Goal: Information Seeking & Learning: Learn about a topic

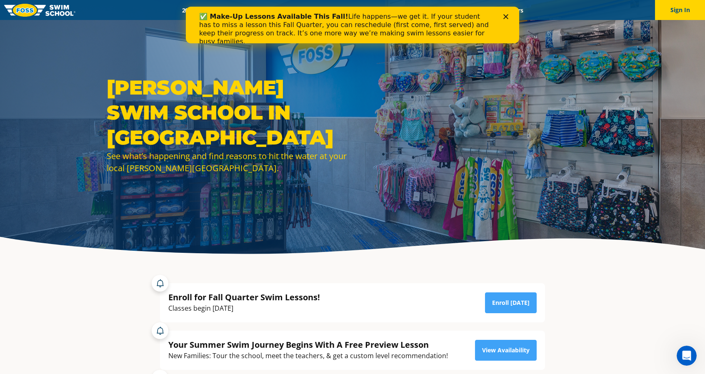
click at [504, 13] on div "✅ Make-Up Lessons Available This Fall! Life happens—we get it. If your student …" at bounding box center [352, 29] width 307 height 38
click at [24, 8] on img at bounding box center [39, 10] width 71 height 13
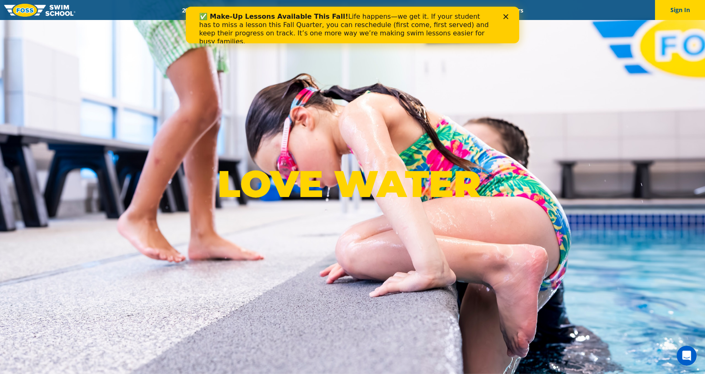
click at [505, 15] on icon "Close" at bounding box center [506, 16] width 5 height 5
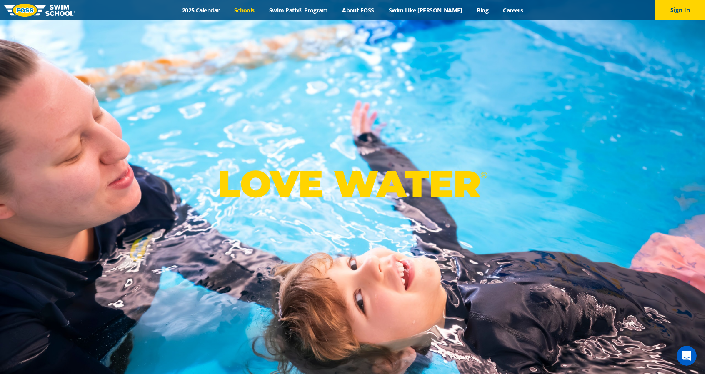
click at [252, 12] on link "Schools" at bounding box center [244, 10] width 35 height 8
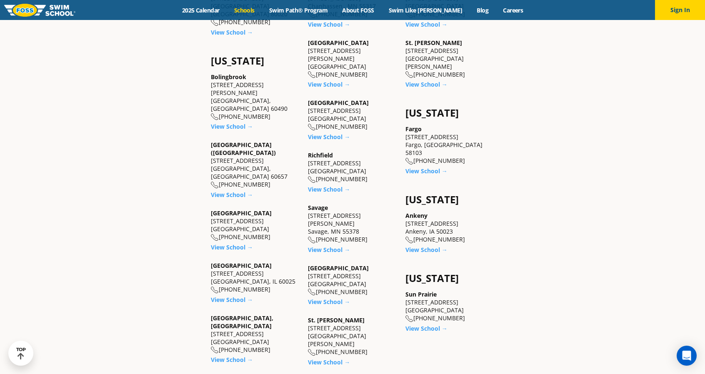
scroll to position [612, 0]
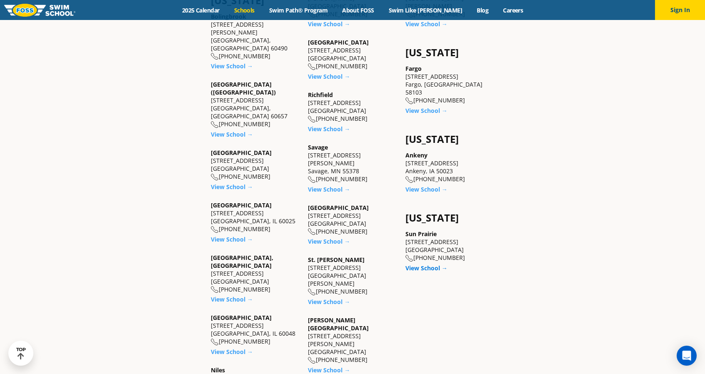
click at [414, 264] on link "View School →" at bounding box center [427, 268] width 42 height 8
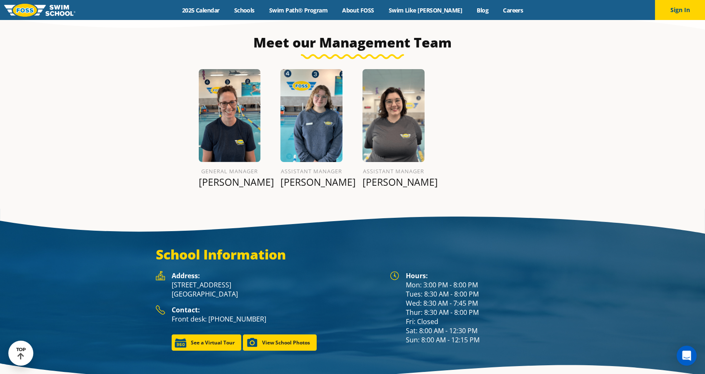
scroll to position [1015, 0]
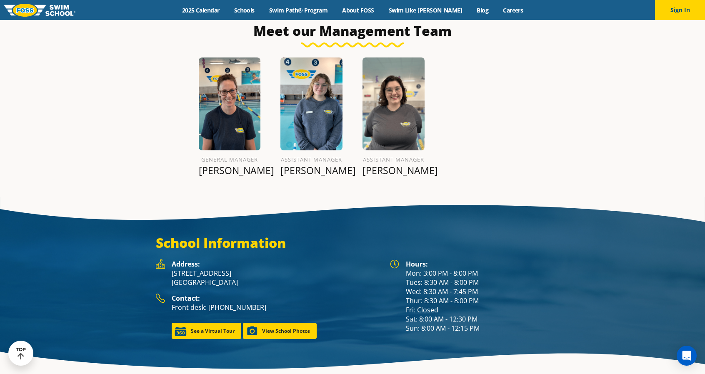
click at [244, 130] on img at bounding box center [230, 104] width 62 height 93
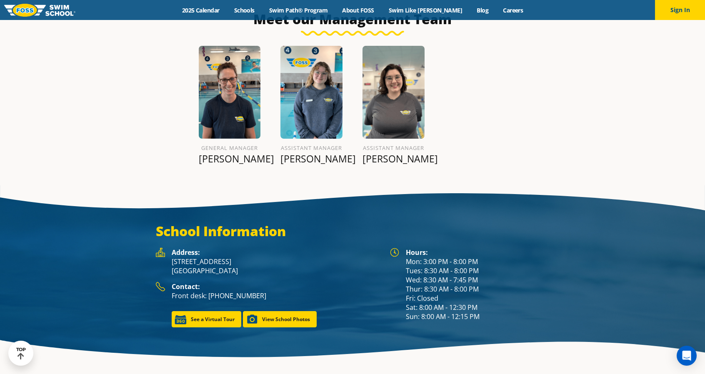
click at [223, 162] on p "Leann G." at bounding box center [230, 159] width 62 height 12
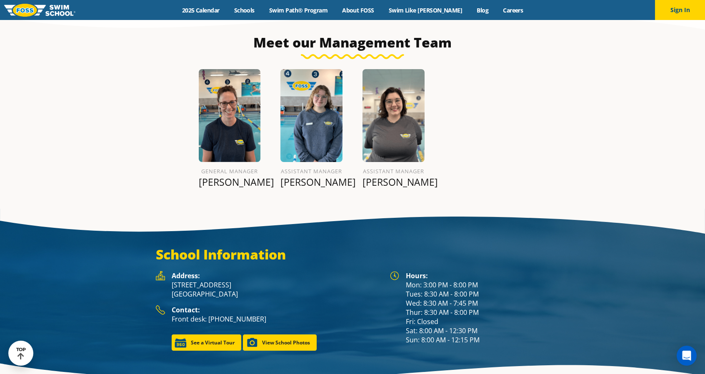
click at [223, 106] on img at bounding box center [230, 115] width 62 height 93
click at [317, 97] on img at bounding box center [312, 115] width 62 height 93
click at [398, 108] on img at bounding box center [394, 115] width 62 height 93
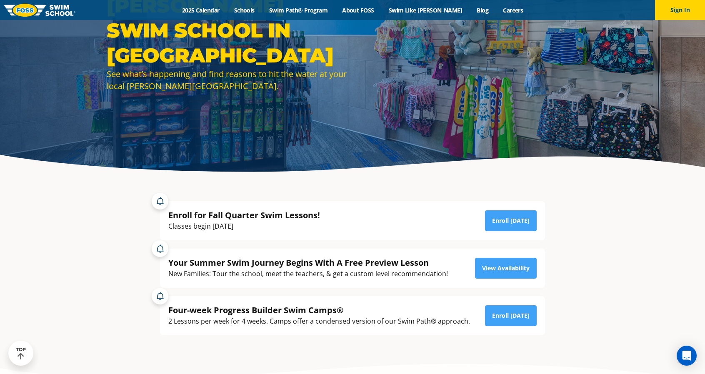
scroll to position [0, 0]
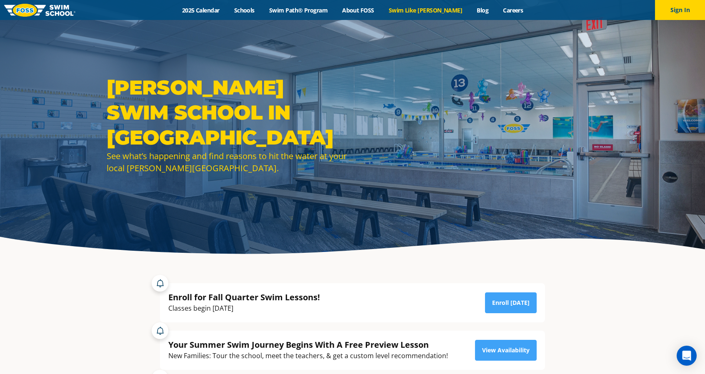
click at [426, 9] on link "Swim Like [PERSON_NAME]" at bounding box center [425, 10] width 88 height 8
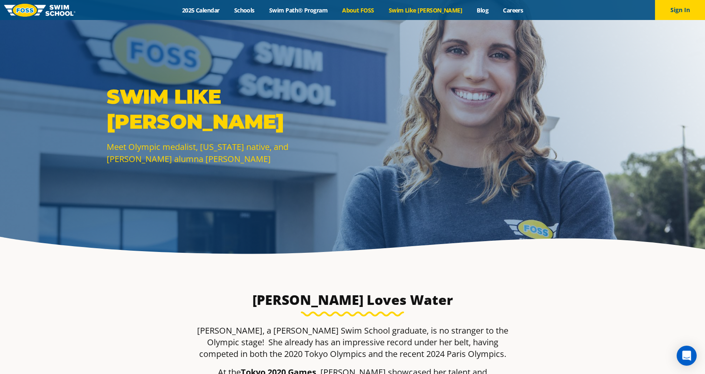
click at [367, 9] on link "About FOSS" at bounding box center [358, 10] width 47 height 8
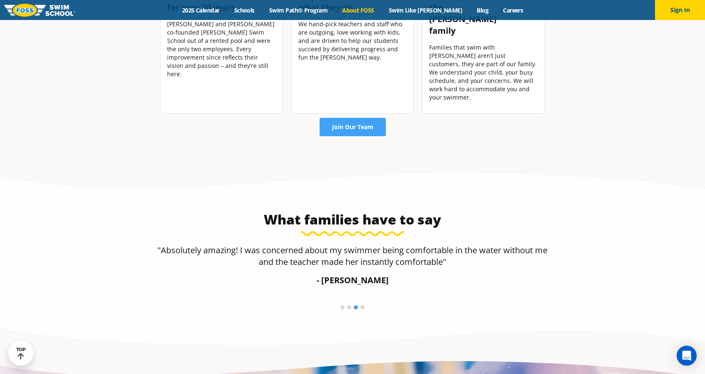
scroll to position [1203, 0]
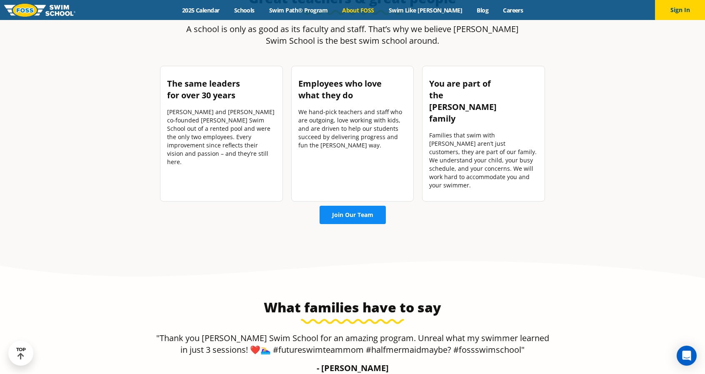
click at [350, 212] on span "Join Our Team" at bounding box center [352, 215] width 41 height 6
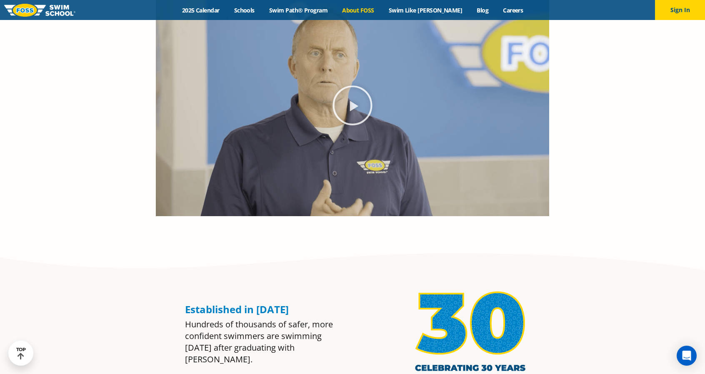
scroll to position [489, 0]
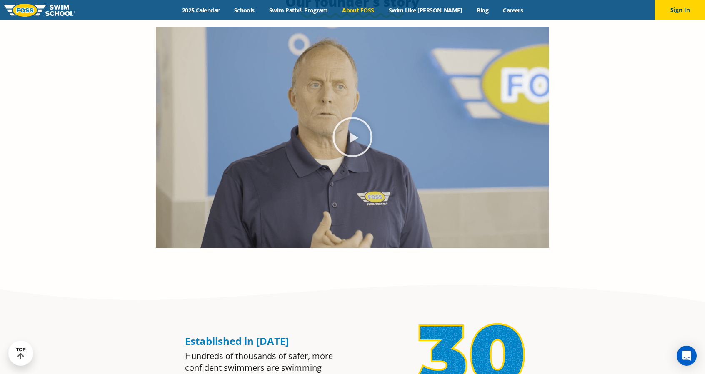
click at [352, 138] on icon "Play Video" at bounding box center [353, 138] width 40 height 40
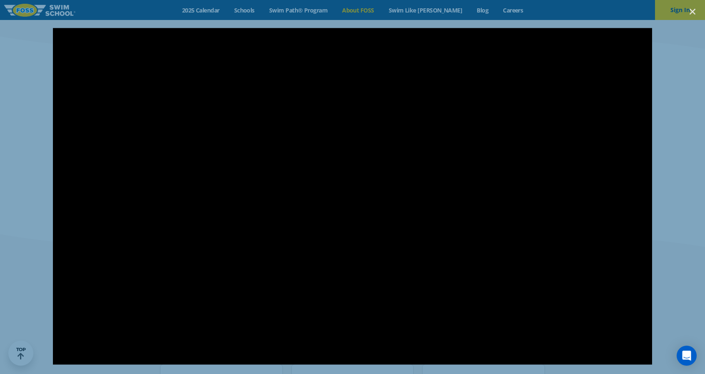
scroll to position [828, 0]
click at [469, 10] on div at bounding box center [352, 187] width 705 height 374
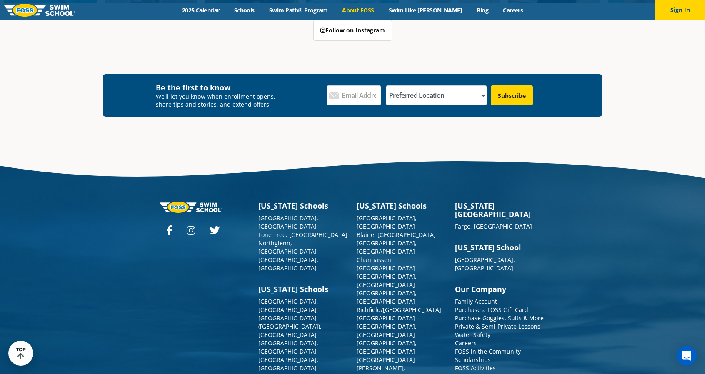
scroll to position [2202, 0]
click at [499, 373] on link "Frequently Asked Questions" at bounding box center [494, 377] width 78 height 8
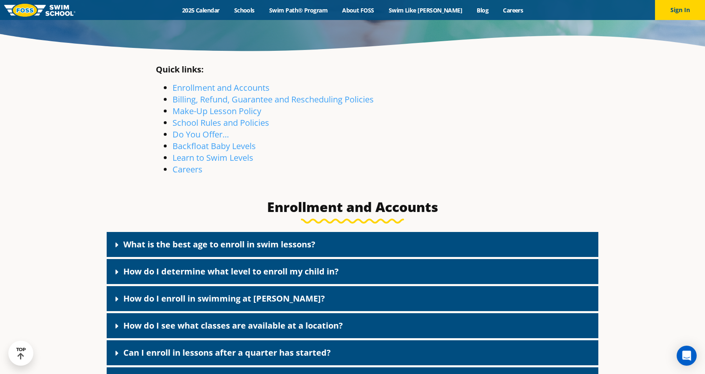
scroll to position [206, 0]
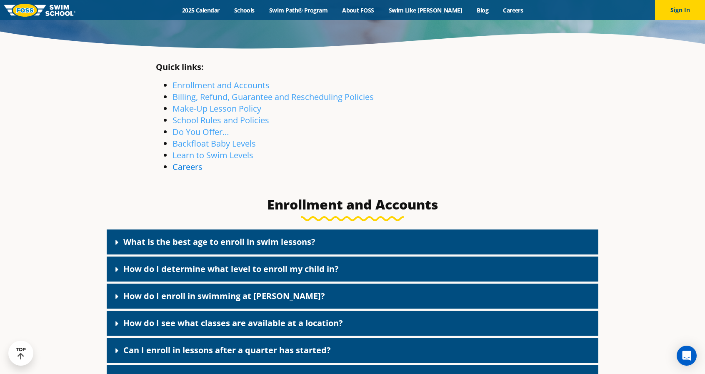
click at [194, 166] on link "Careers" at bounding box center [188, 166] width 30 height 11
